Goal: Information Seeking & Learning: Learn about a topic

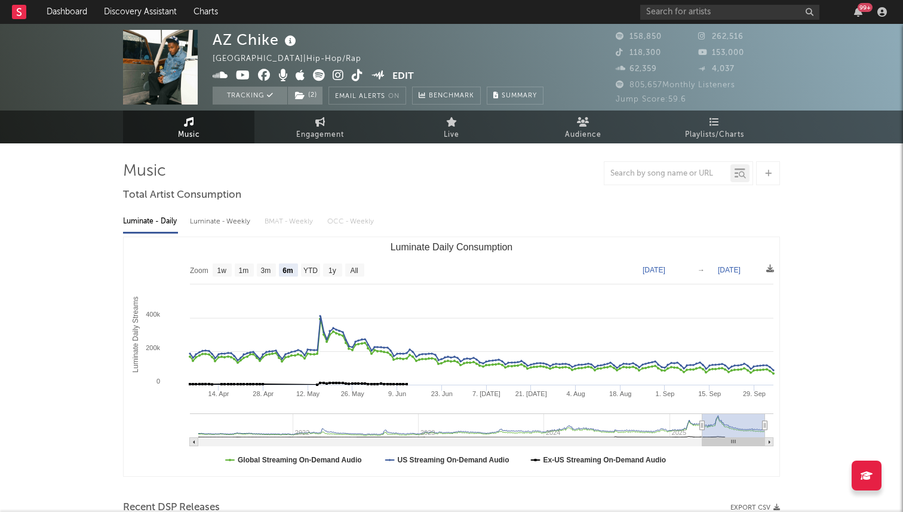
select select "6m"
click at [672, 11] on input "text" at bounding box center [729, 12] width 179 height 15
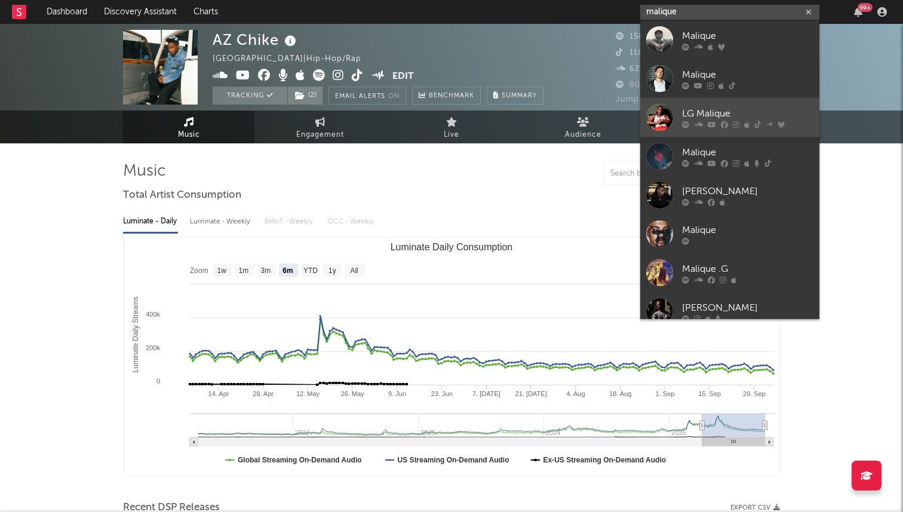
type input "malique"
click at [704, 119] on div "LG Malique" at bounding box center [747, 113] width 131 height 14
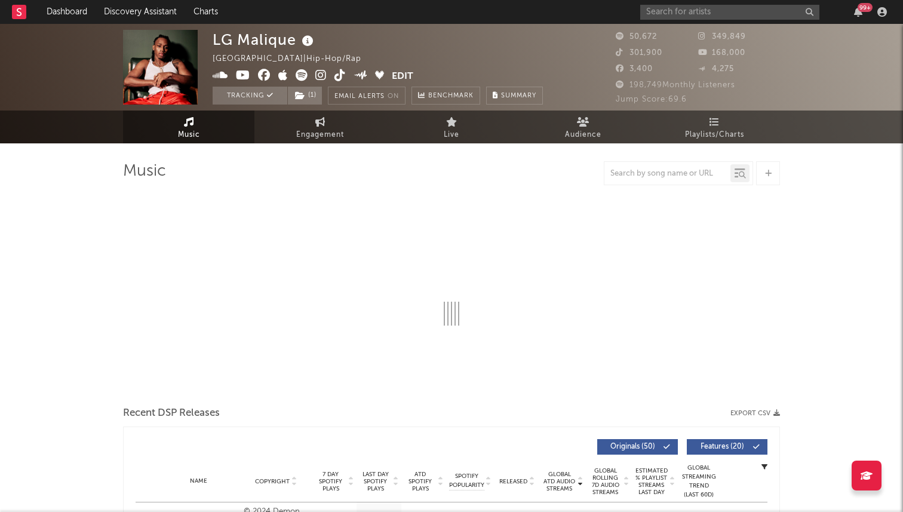
select select "6m"
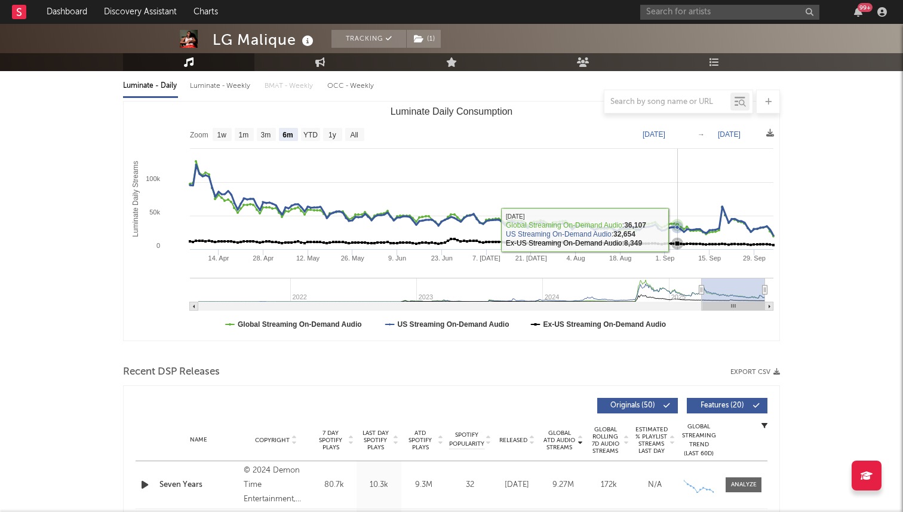
scroll to position [115, 0]
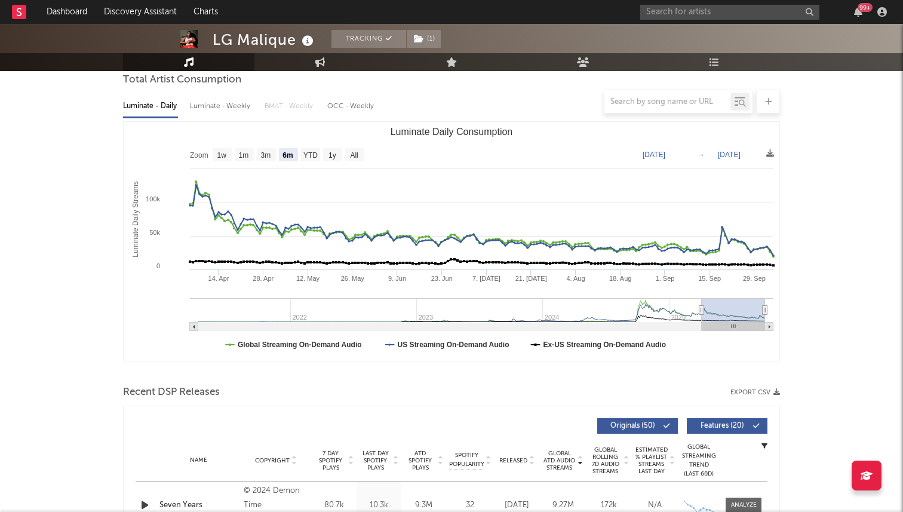
click at [723, 315] on rect "Luminate Daily Consumption" at bounding box center [732, 310] width 63 height 24
type input "[DATE]"
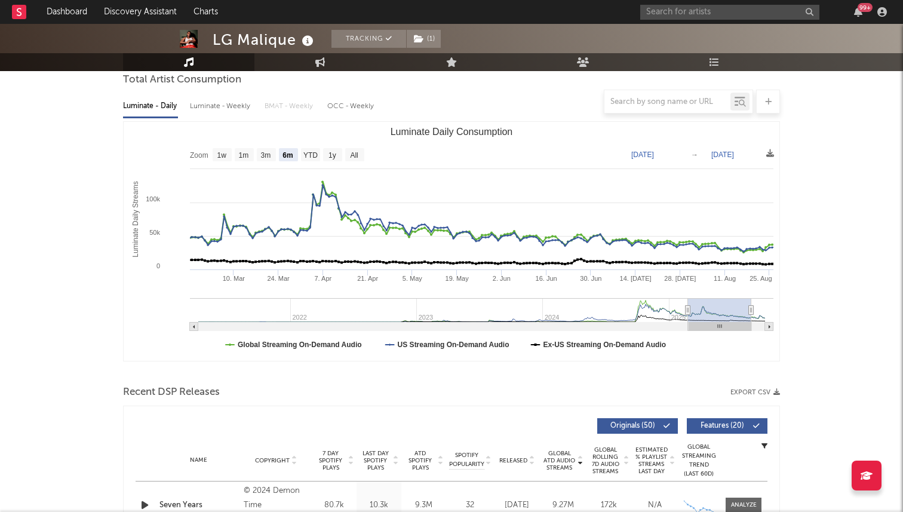
type input "[DATE]"
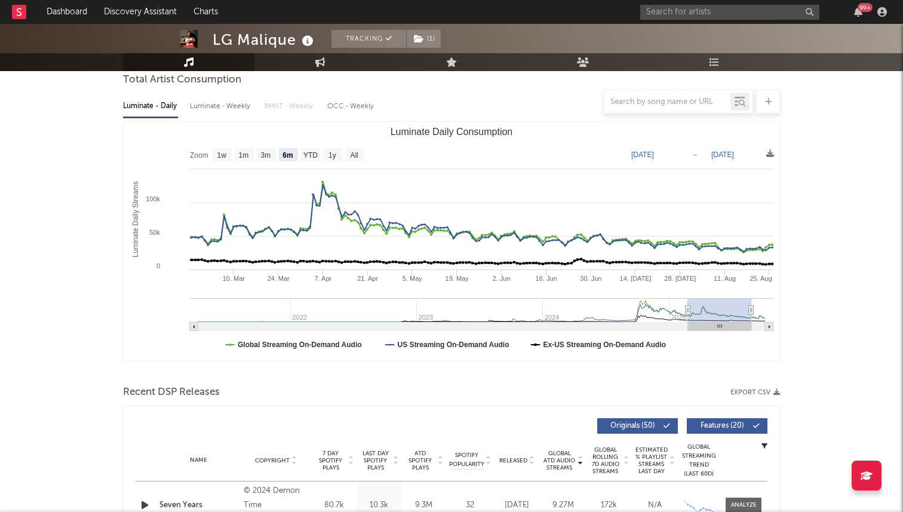
type input "[DATE]"
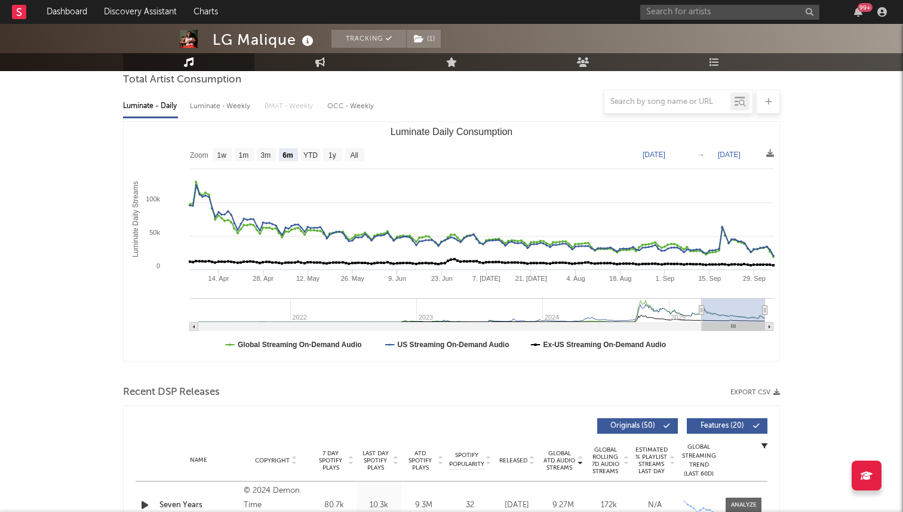
type input "[DATE]"
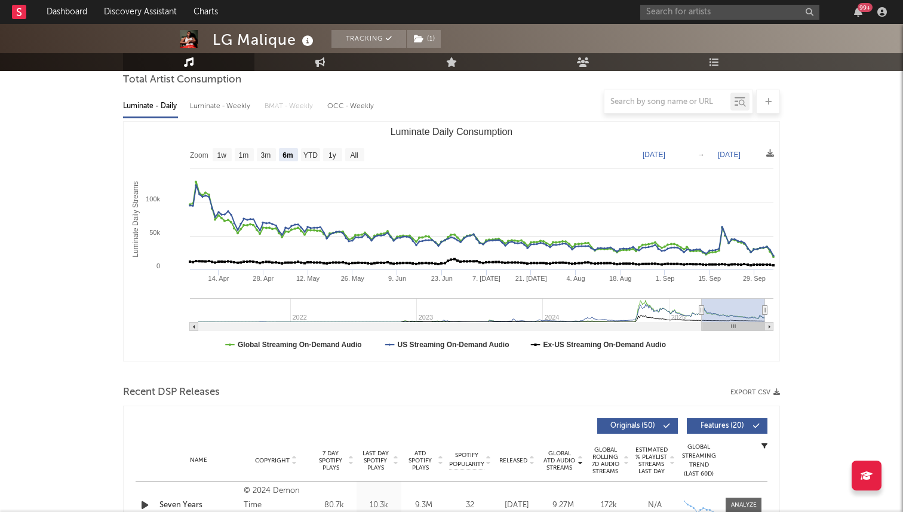
type input "[DATE]"
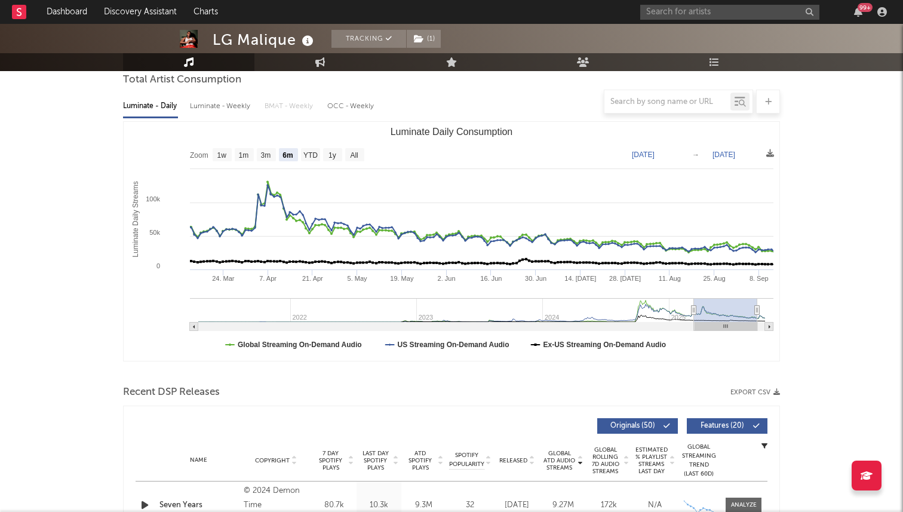
type input "[DATE]"
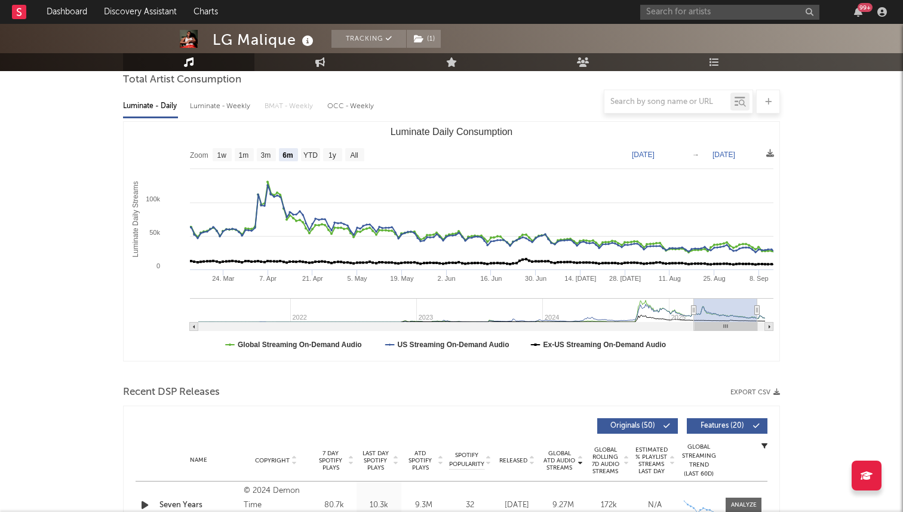
type input "[DATE]"
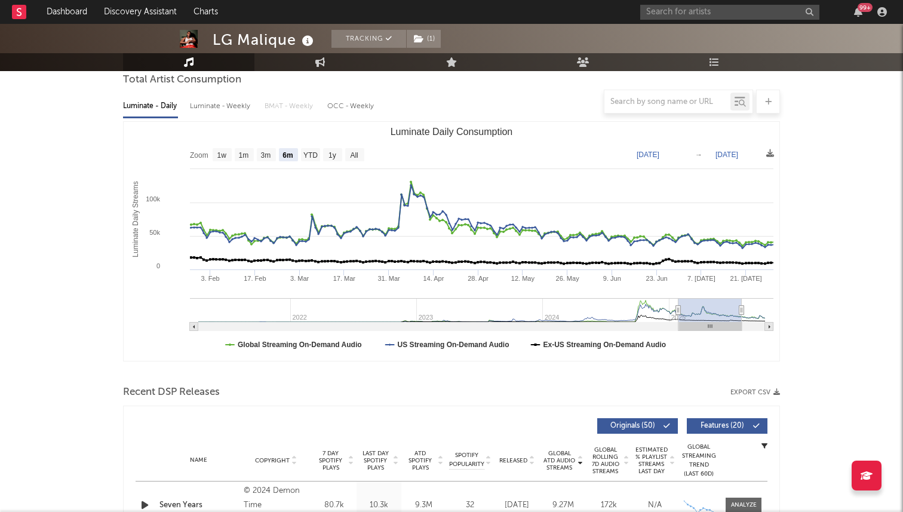
type input "[DATE]"
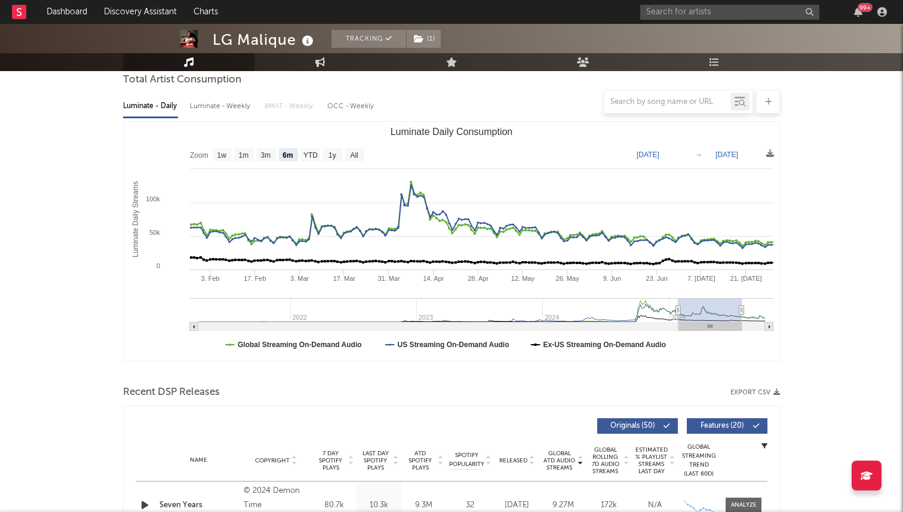
type input "[DATE]"
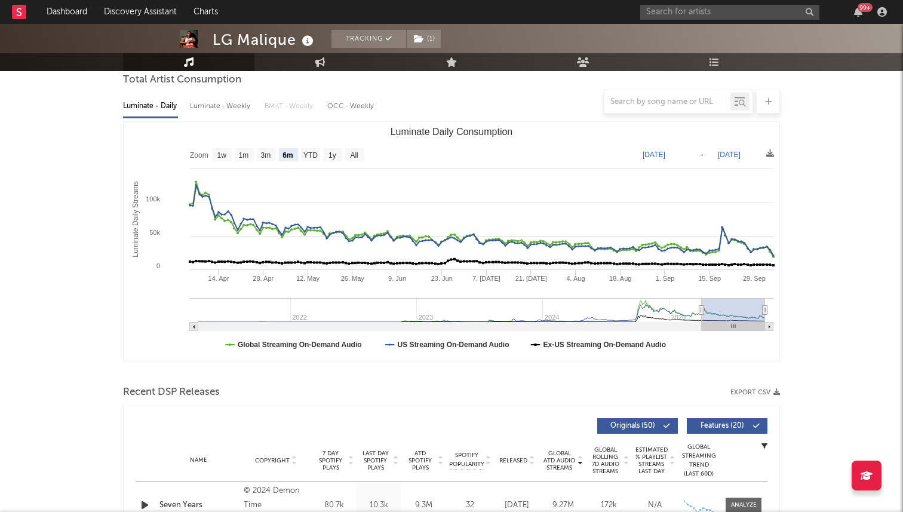
drag, startPoint x: 734, startPoint y: 326, endPoint x: 767, endPoint y: 304, distance: 39.2
click at [767, 304] on icon "Created with Highcharts 10.3.3 Luminate Daily Streams Luminate Daily Consumptio…" at bounding box center [451, 241] width 655 height 239
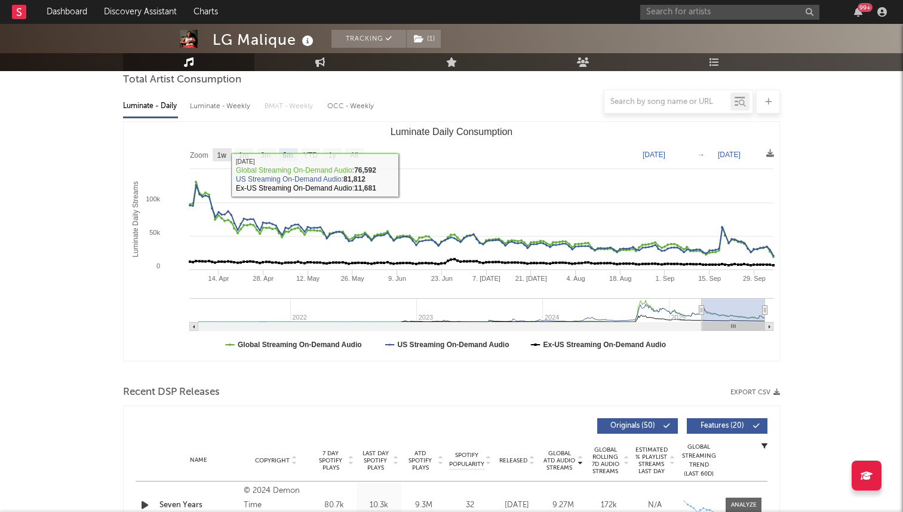
click at [225, 152] on text "1w" at bounding box center [222, 155] width 10 height 8
select select "1w"
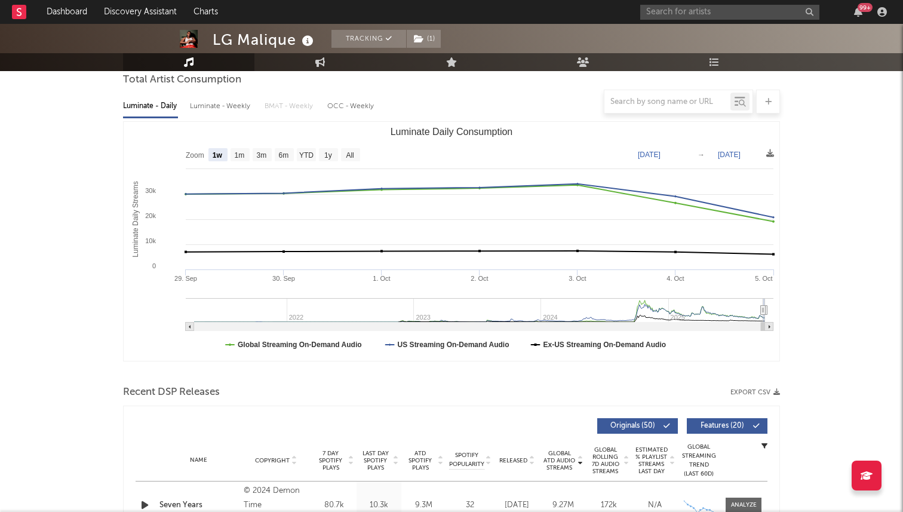
type input "[DATE]"
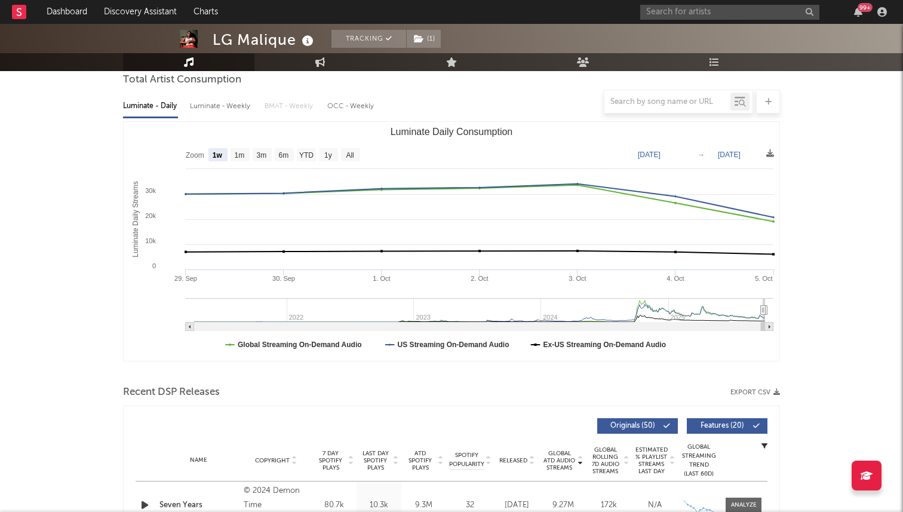
type input "[DATE]"
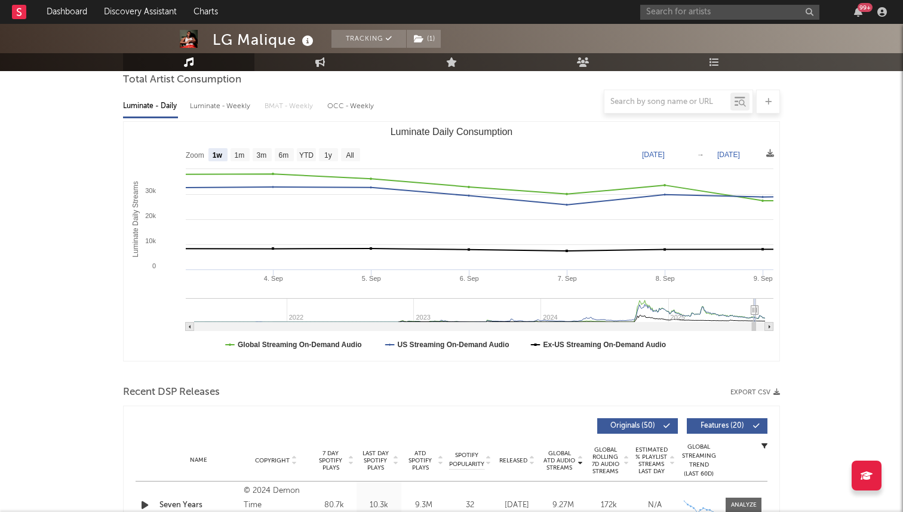
type input "[DATE]"
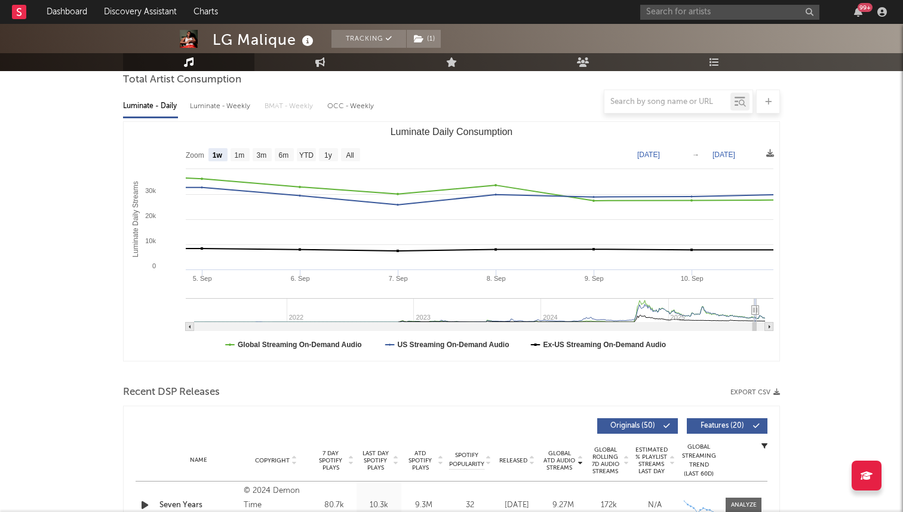
type input "[DATE]"
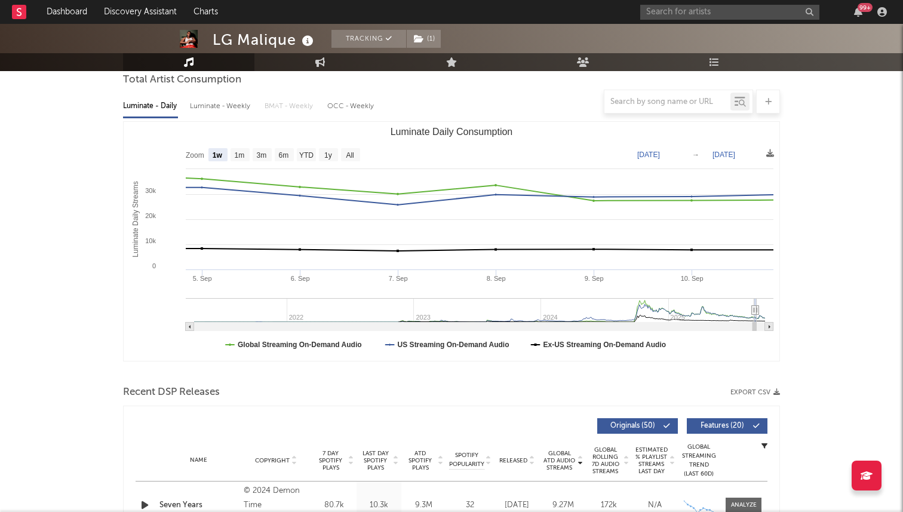
type input "[DATE]"
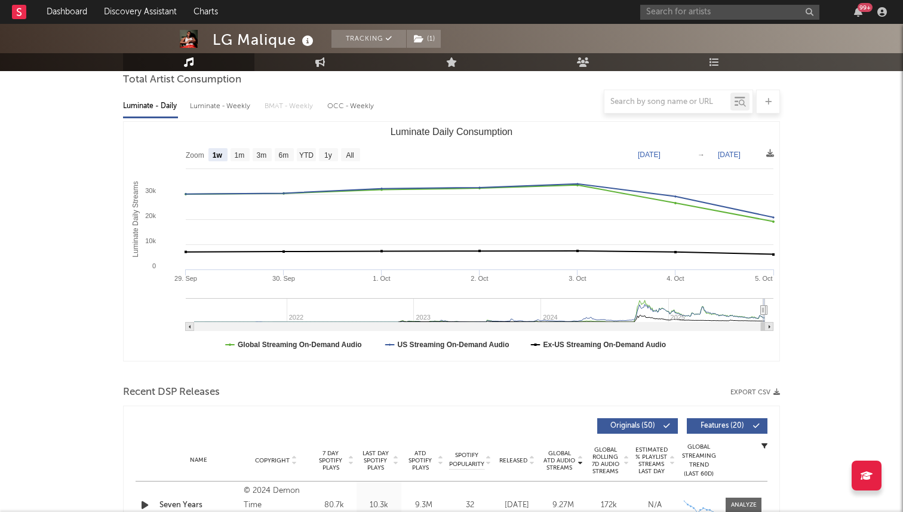
type input "[DATE]"
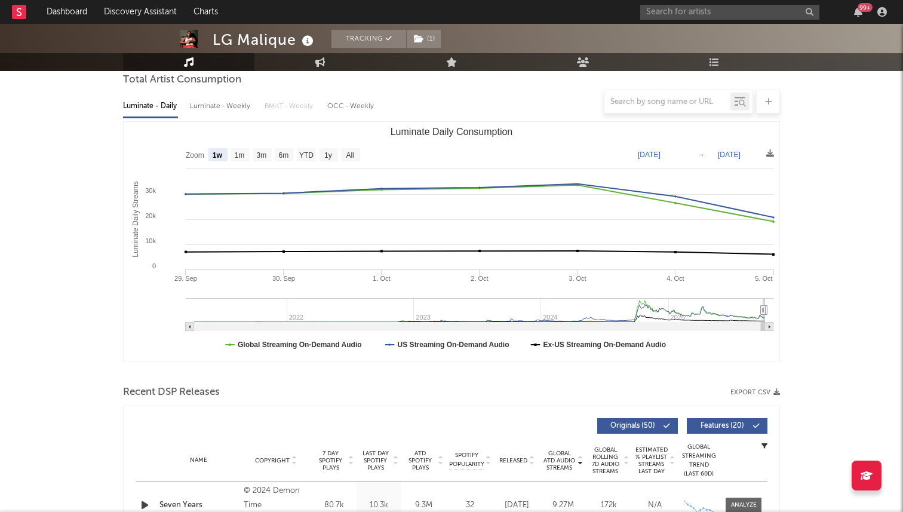
type input "[DATE]"
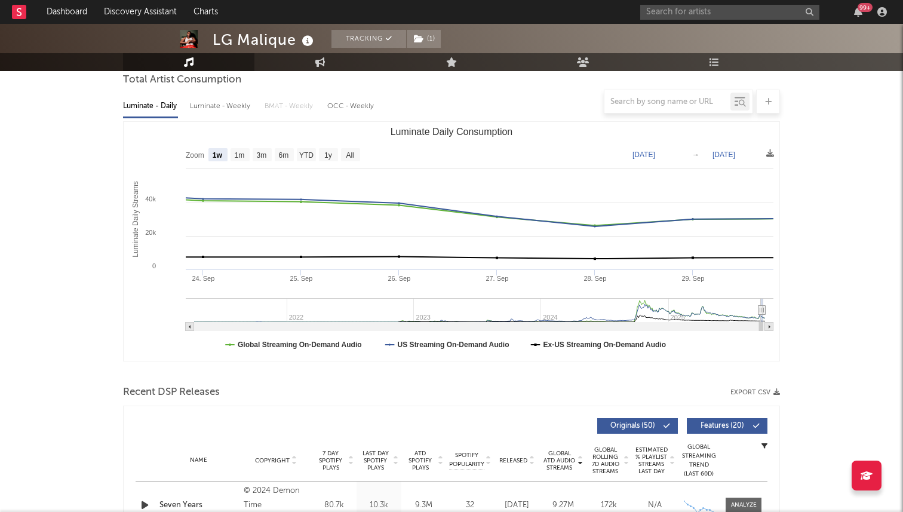
type input "[DATE]"
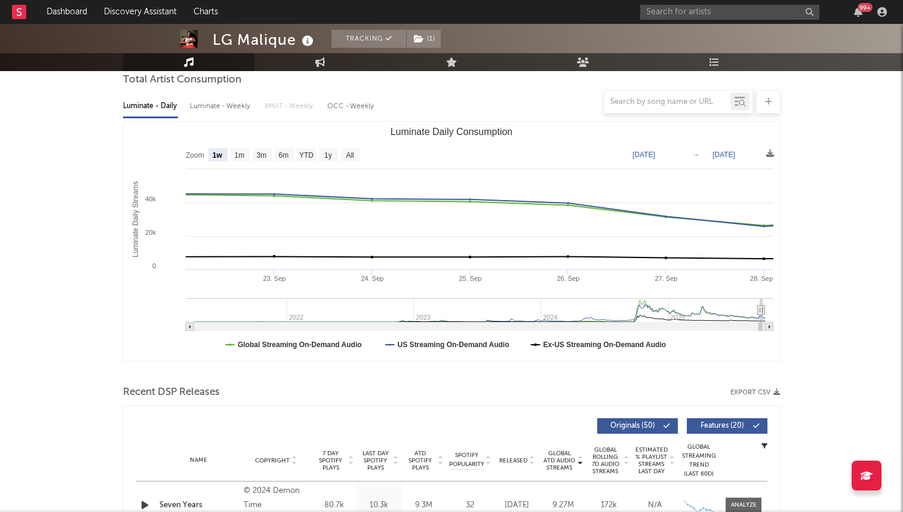
type input "[DATE]"
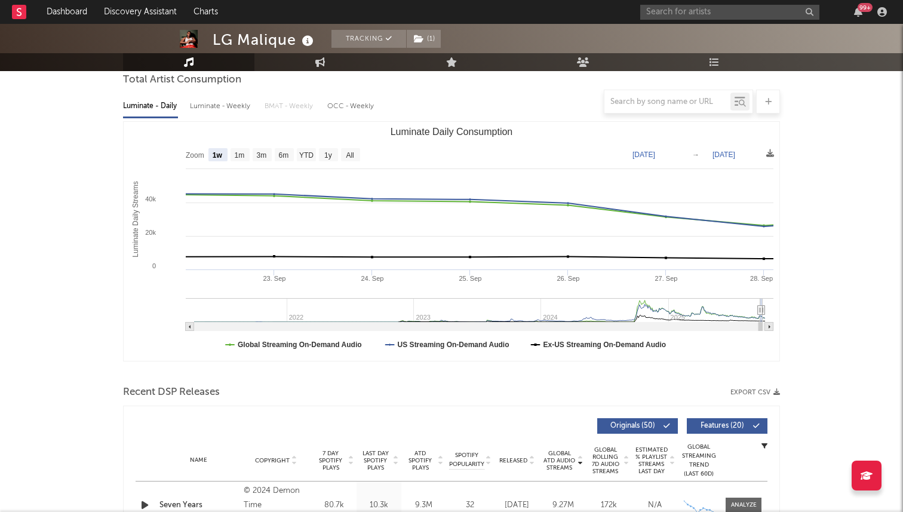
type input "[DATE]"
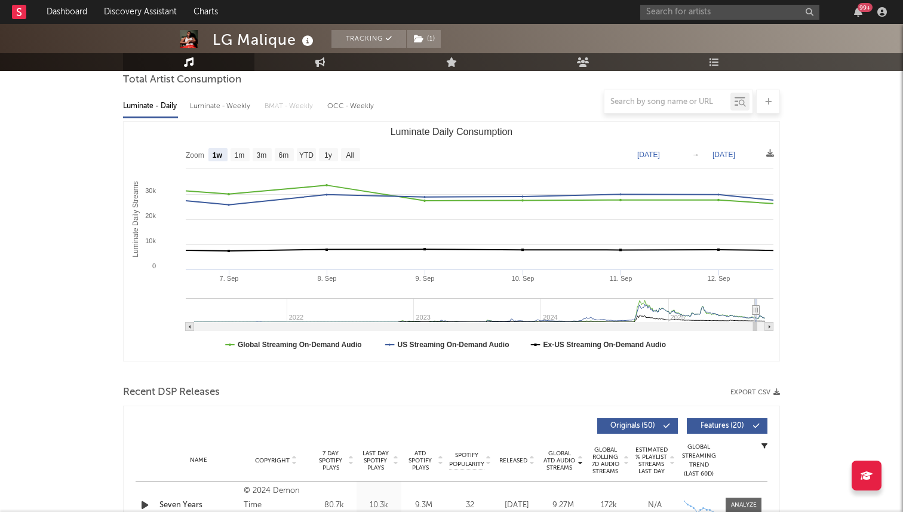
type input "[DATE]"
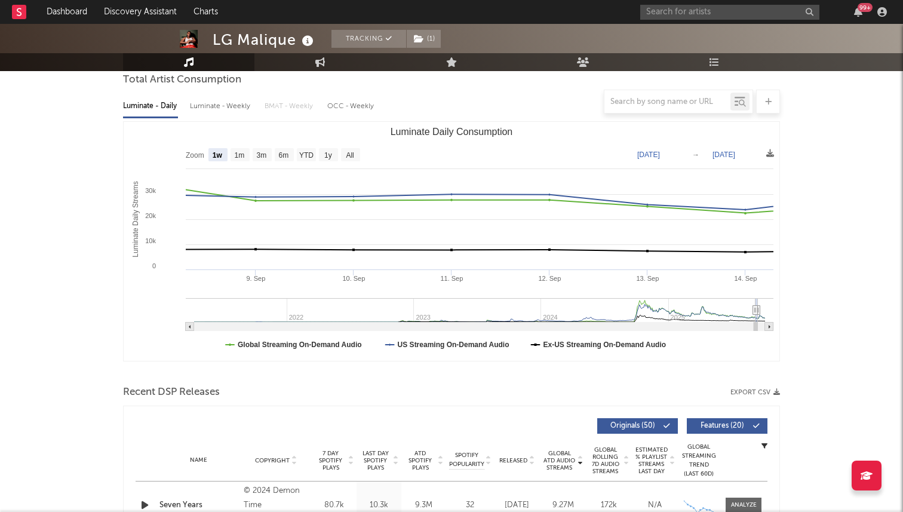
type input "[DATE]"
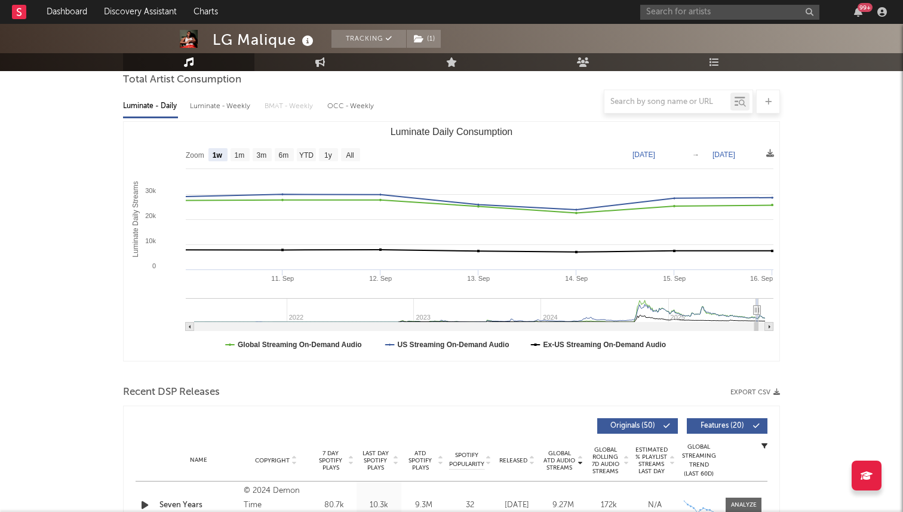
type input "[DATE]"
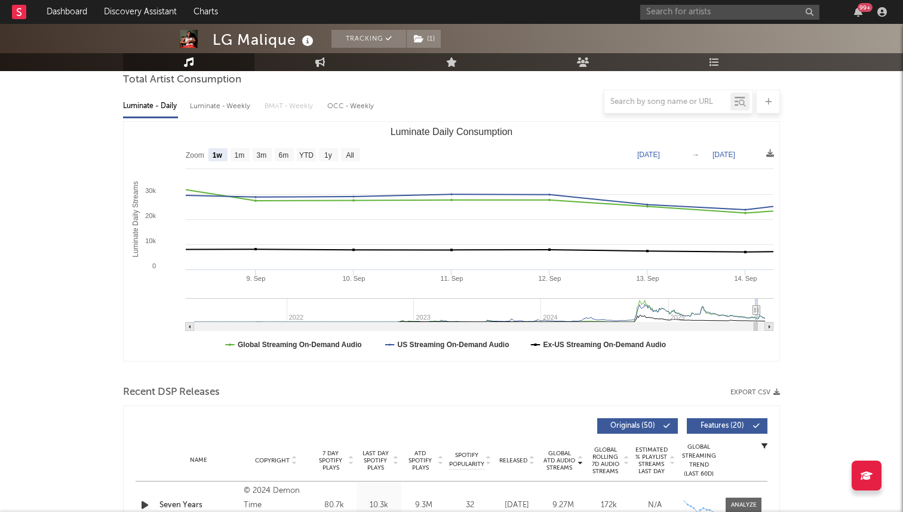
type input "[DATE]"
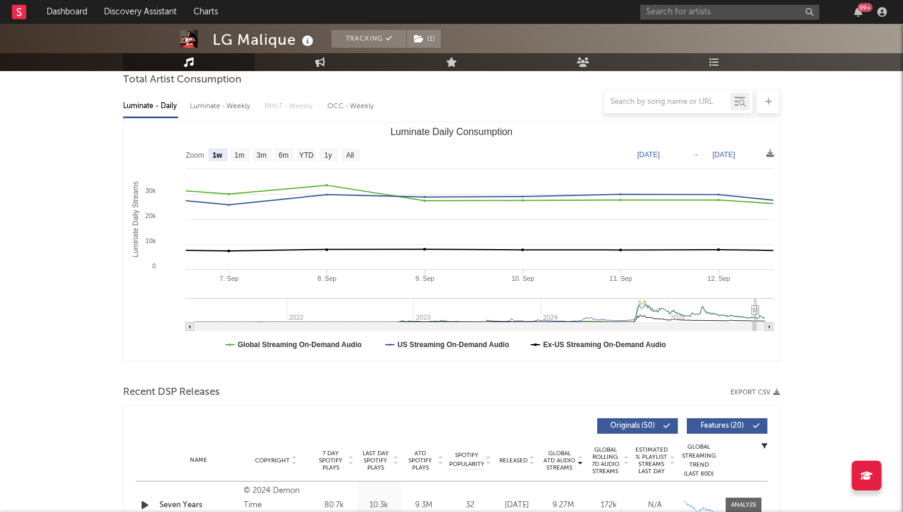
type input "[DATE]"
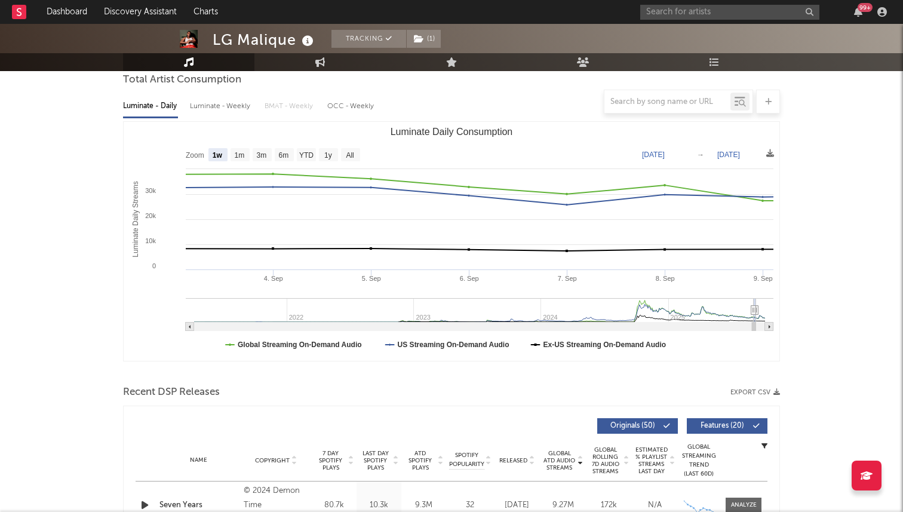
type input "[DATE]"
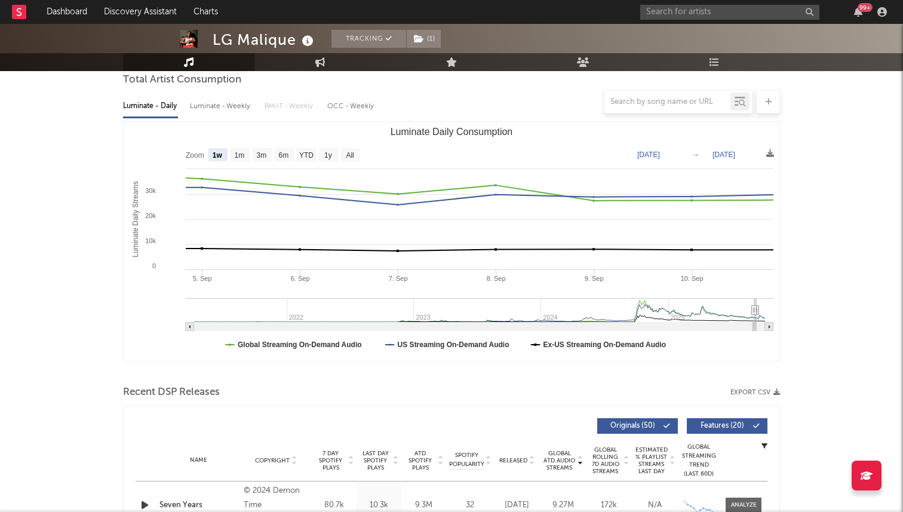
type input "[DATE]"
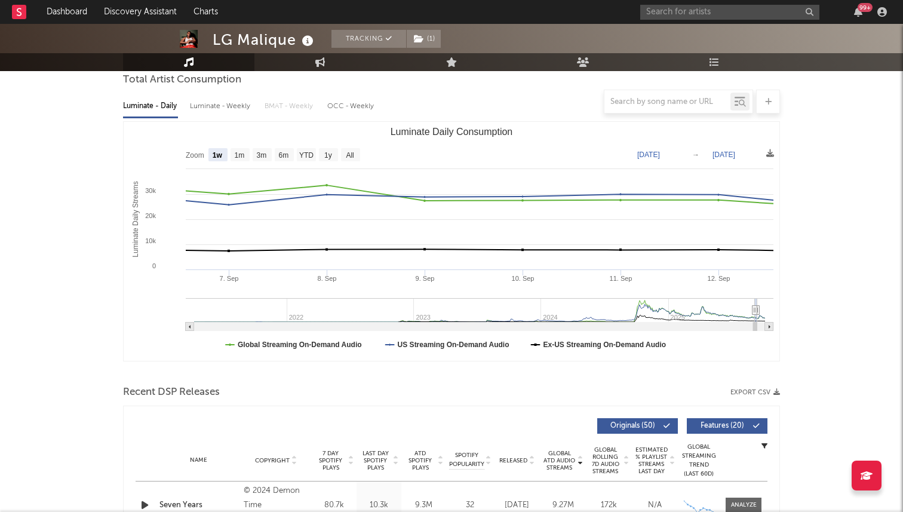
type input "[DATE]"
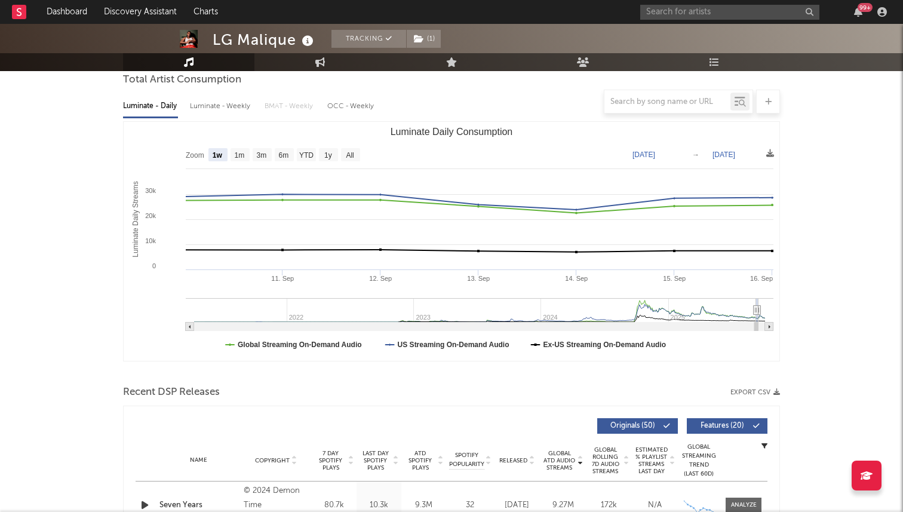
type input "[DATE]"
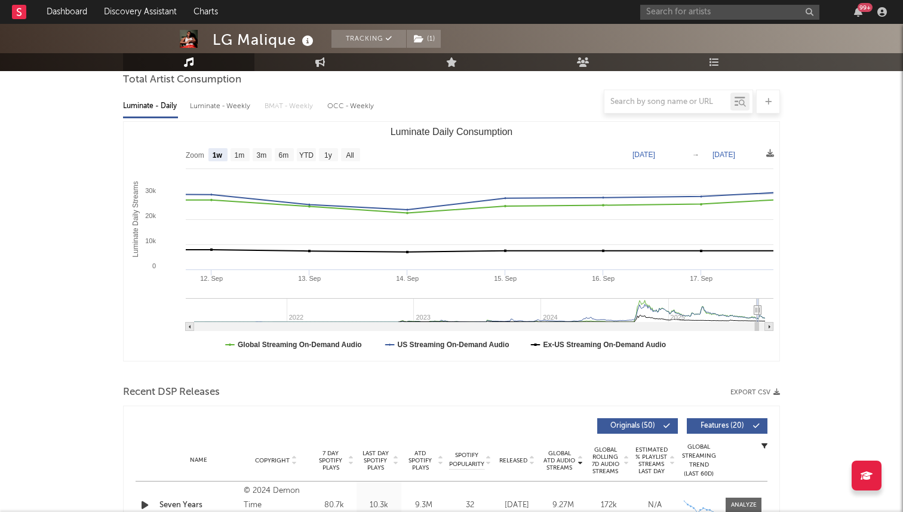
type input "[DATE]"
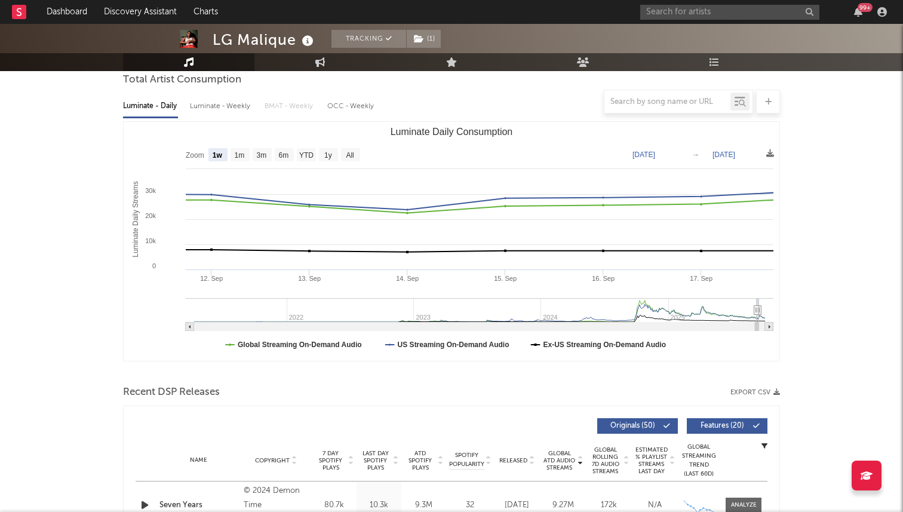
type input "[DATE]"
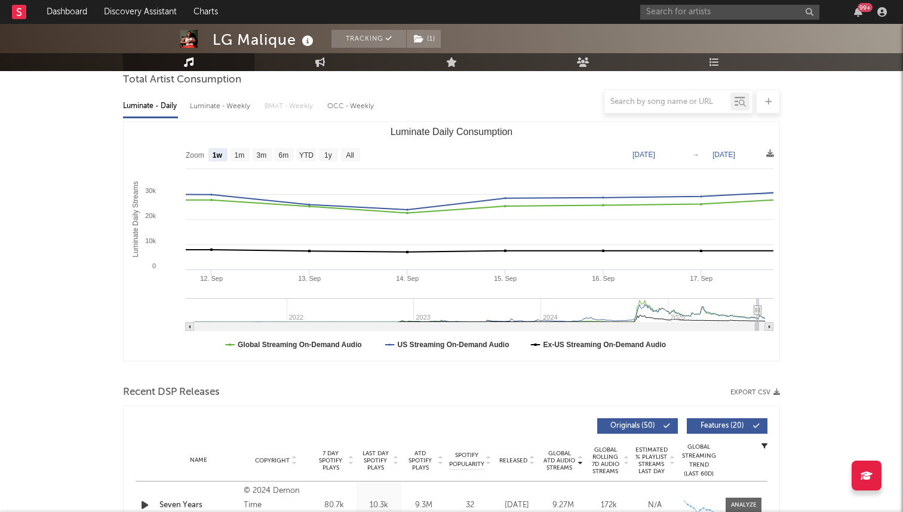
type input "[DATE]"
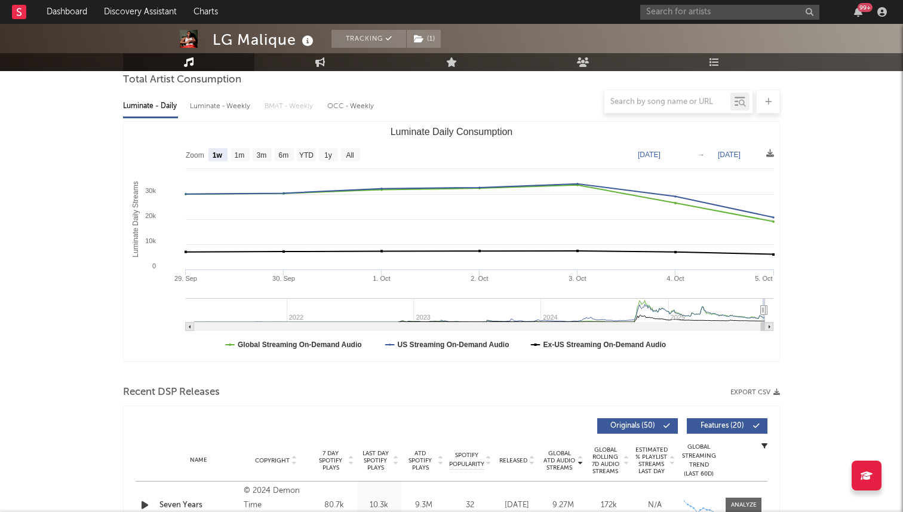
drag, startPoint x: 762, startPoint y: 325, endPoint x: 827, endPoint y: 298, distance: 70.2
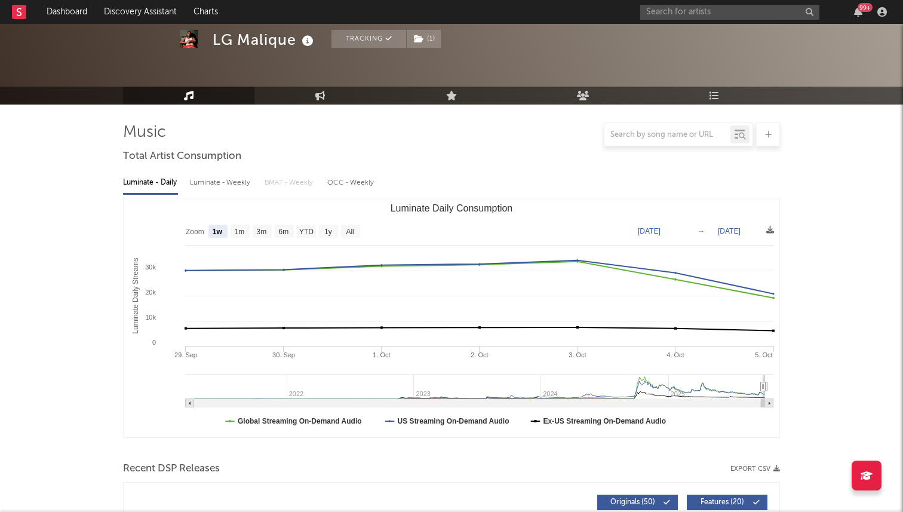
scroll to position [0, 0]
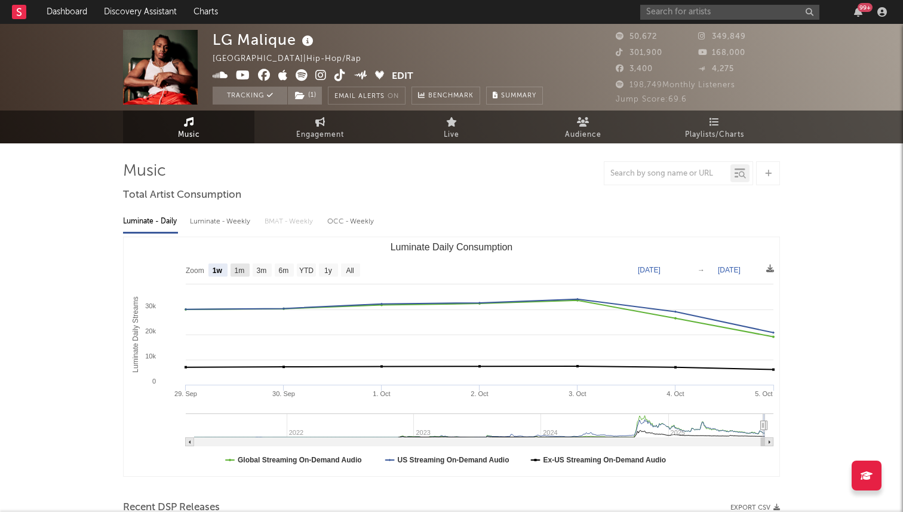
click at [241, 269] on text "1m" at bounding box center [240, 270] width 10 height 8
select select "1m"
type input "[DATE]"
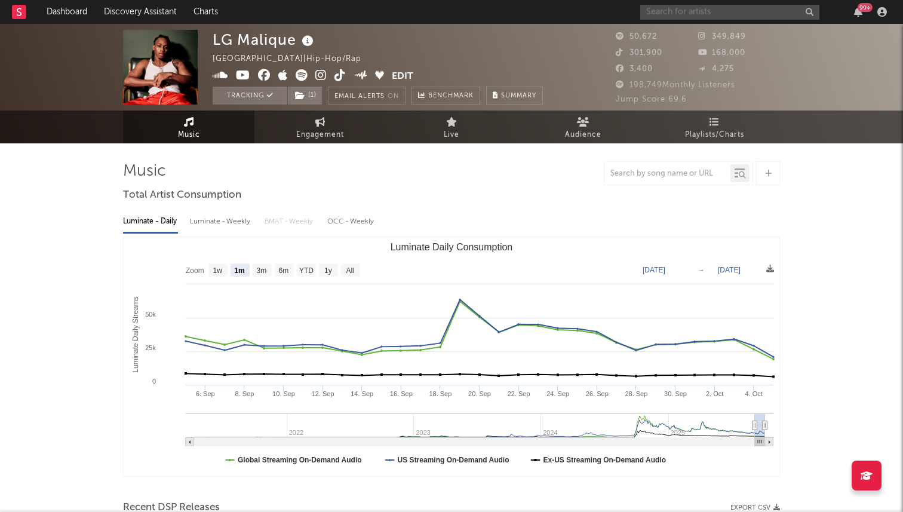
click at [686, 11] on input "text" at bounding box center [729, 12] width 179 height 15
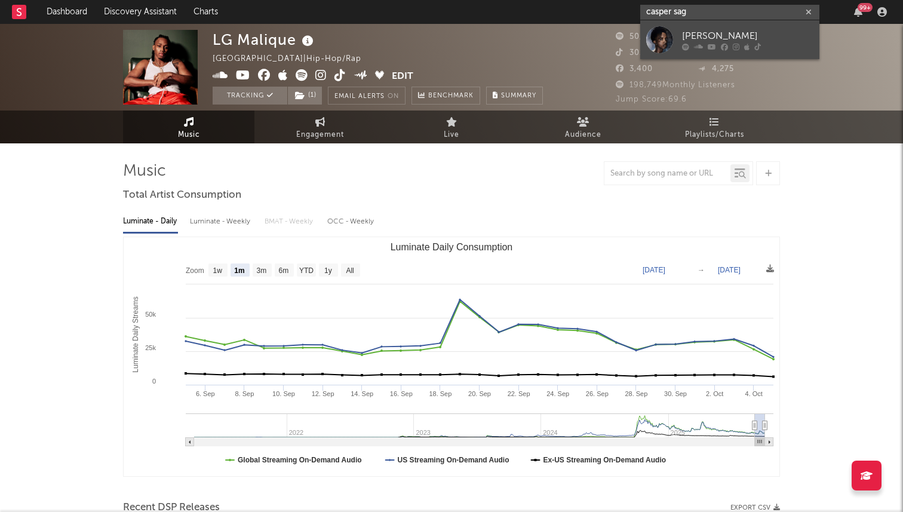
type input "casper sag"
click at [688, 33] on div "[PERSON_NAME]" at bounding box center [747, 36] width 131 height 14
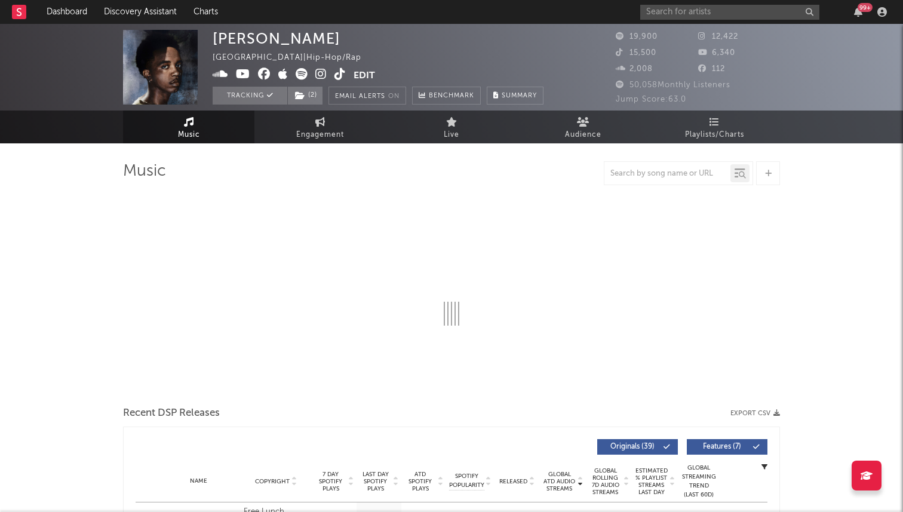
select select "6m"
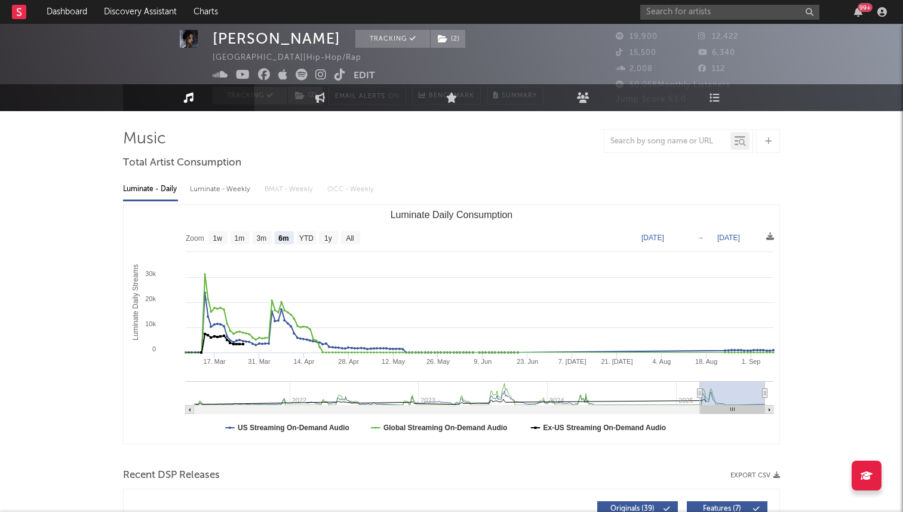
scroll to position [9, 0]
